Goal: Information Seeking & Learning: Learn about a topic

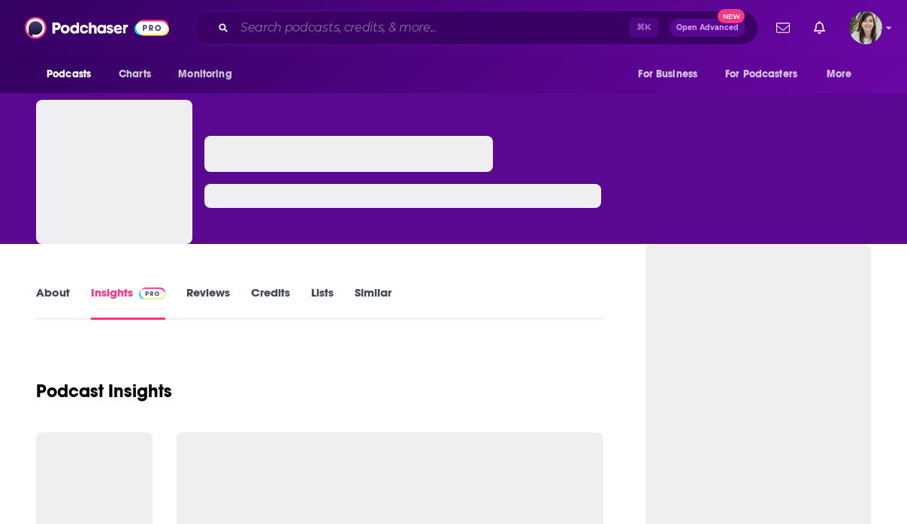
click at [317, 36] on input "Search podcasts, credits, & more..." at bounding box center [431, 28] width 395 height 24
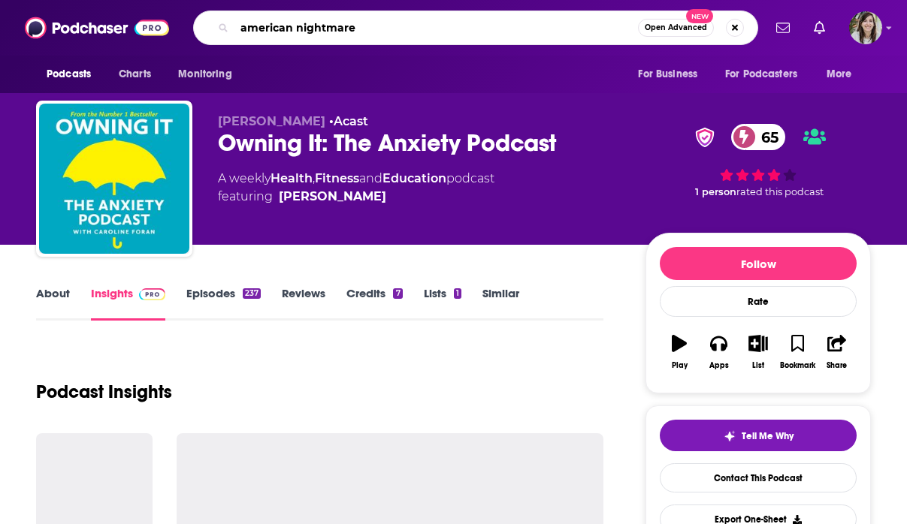
type input "american nightmares"
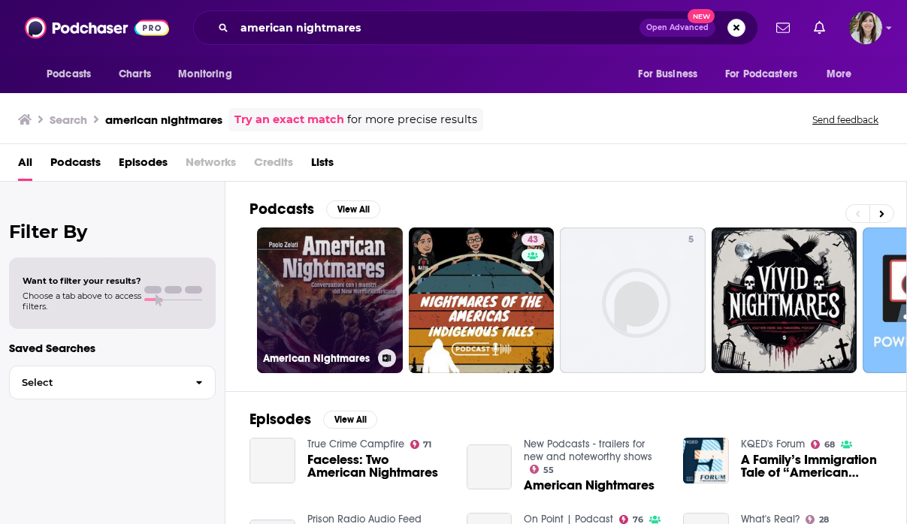
click at [299, 315] on link "American Nightmares" at bounding box center [330, 301] width 146 height 146
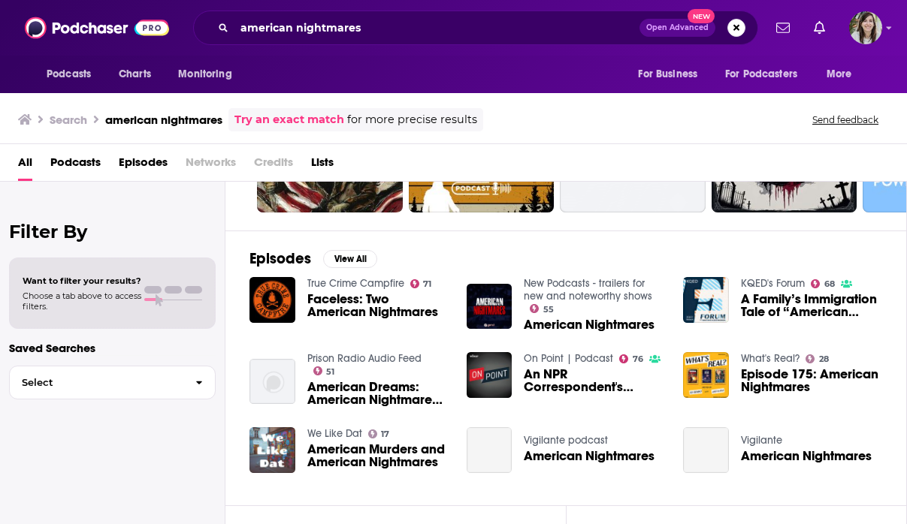
scroll to position [177, 0]
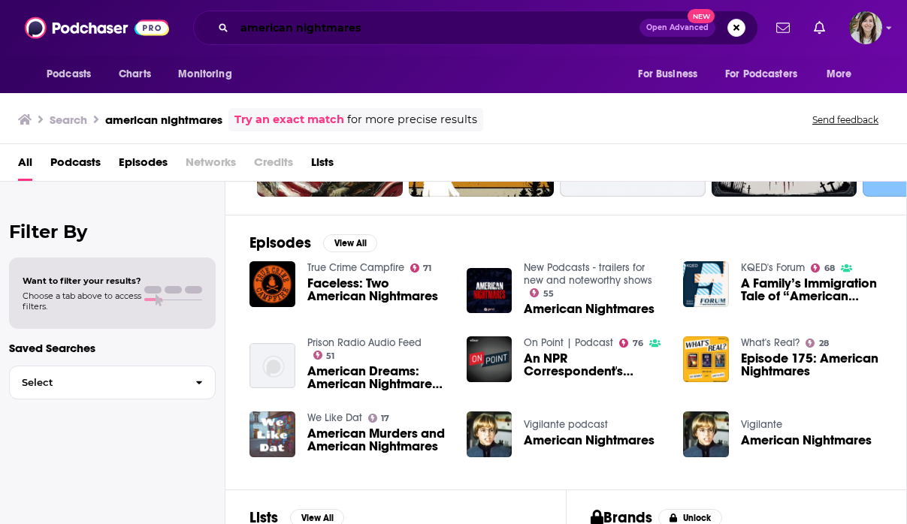
click at [409, 34] on input "american nightmares" at bounding box center [436, 28] width 405 height 24
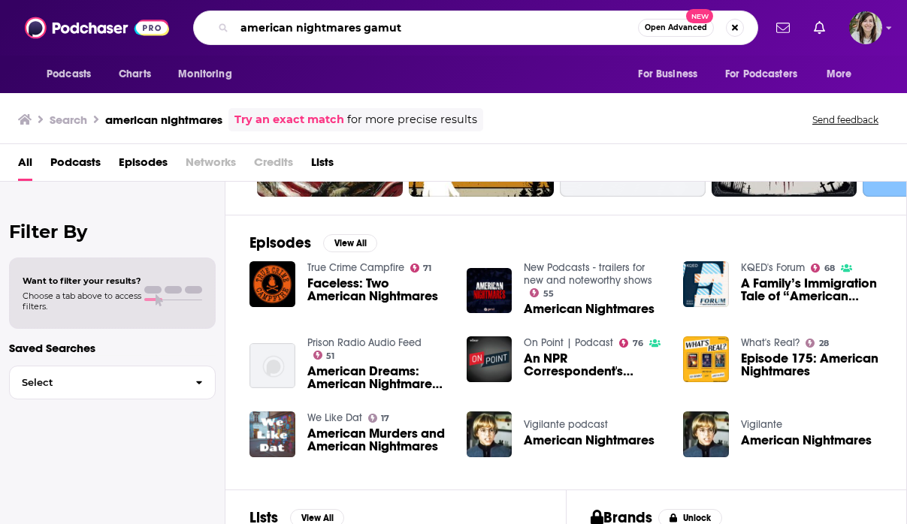
type input "american nightmares gamut"
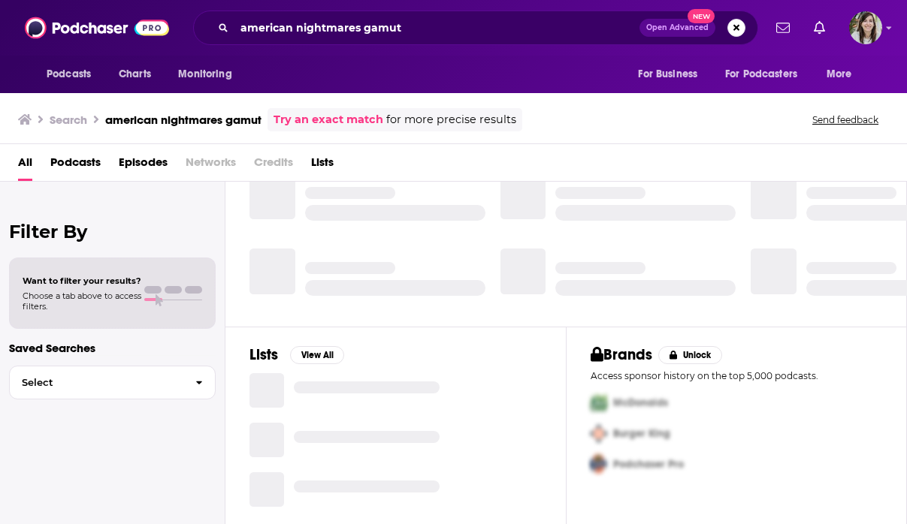
scroll to position [11, 0]
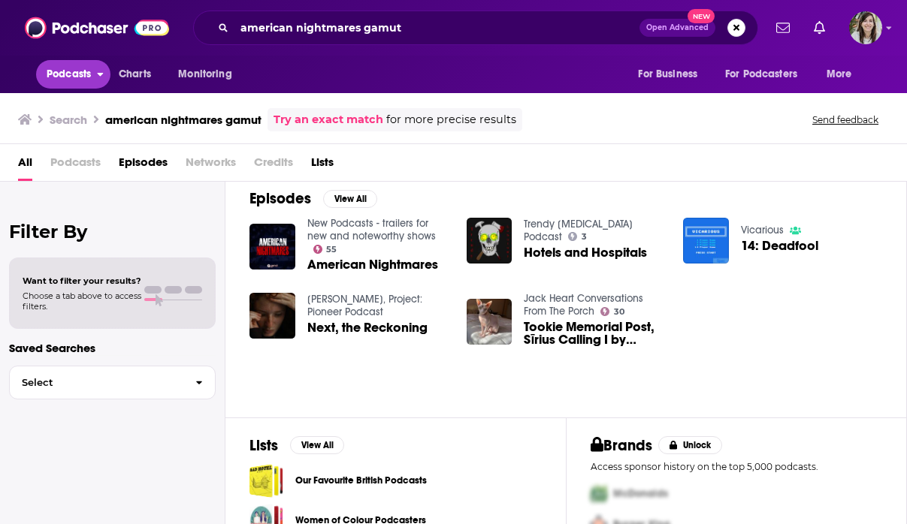
click at [89, 83] on span "Podcasts" at bounding box center [69, 74] width 44 height 21
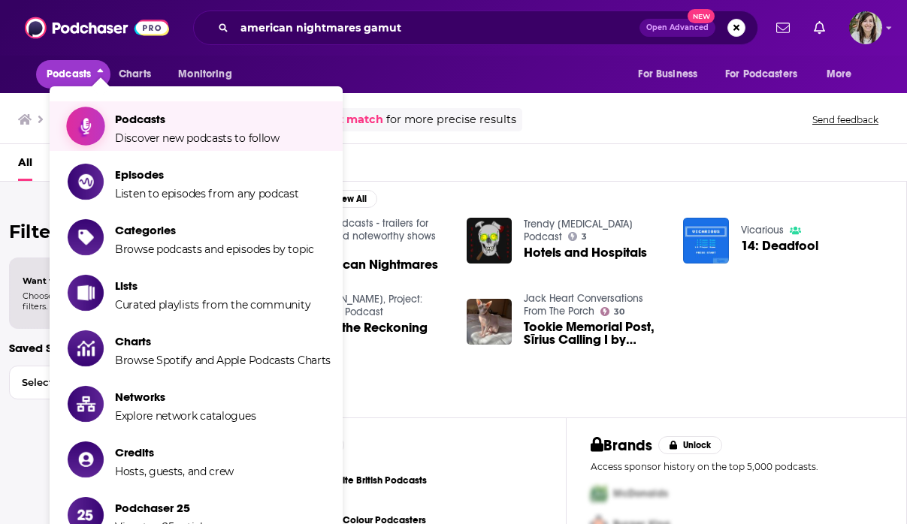
click at [143, 124] on span "Podcasts" at bounding box center [197, 119] width 165 height 14
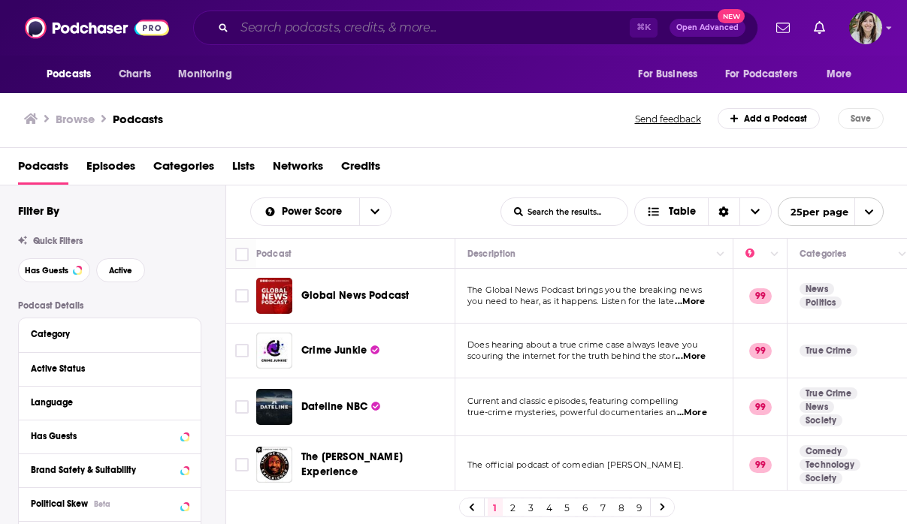
click at [467, 26] on input "Search podcasts, credits, & more..." at bounding box center [431, 28] width 395 height 24
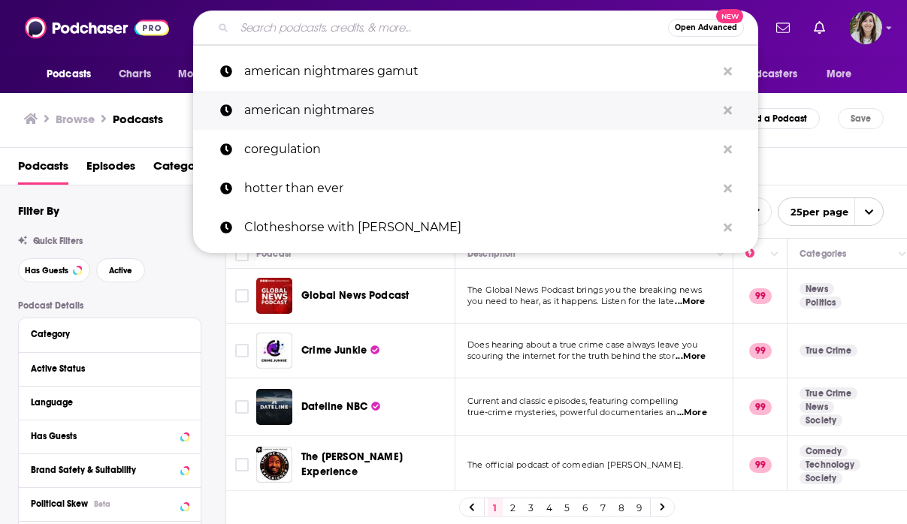
click at [407, 116] on p "american nightmares" at bounding box center [480, 110] width 472 height 39
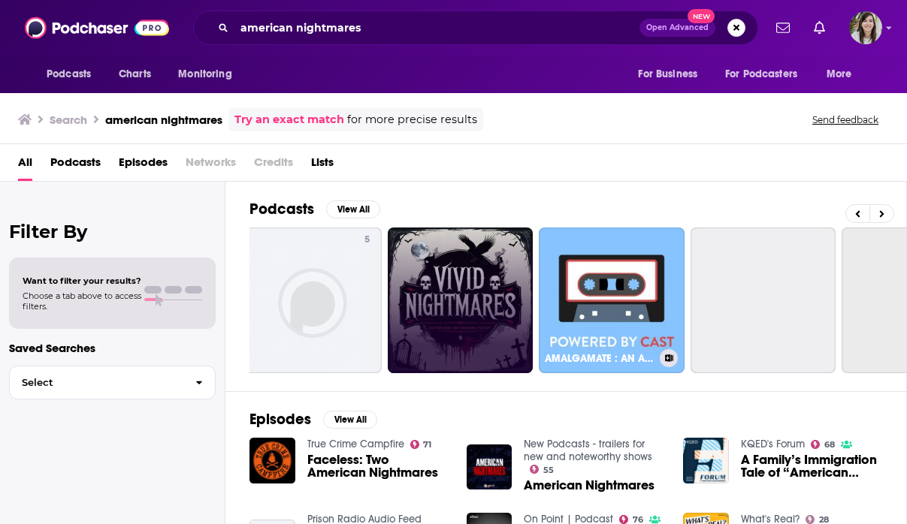
scroll to position [0, 466]
